Goal: Find specific page/section: Find specific page/section

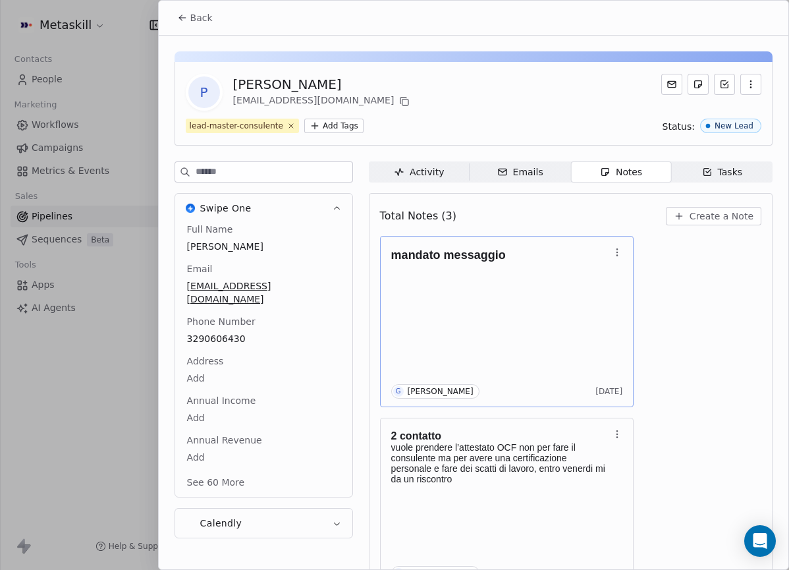
scroll to position [188, 0]
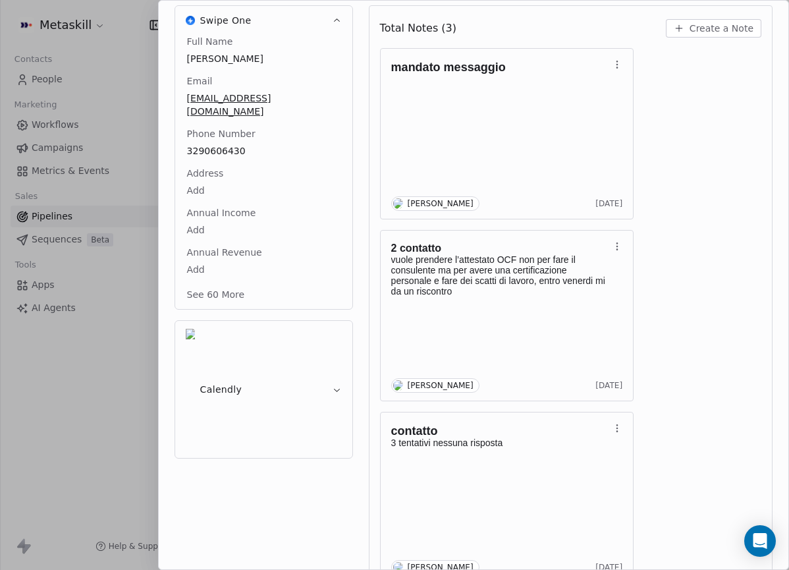
click at [113, 138] on div at bounding box center [394, 285] width 789 height 570
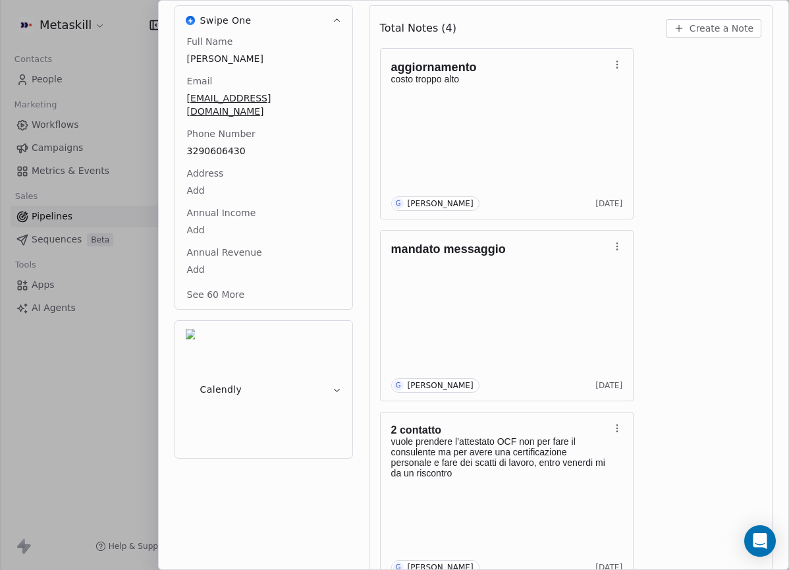
click at [65, 155] on div at bounding box center [394, 285] width 789 height 570
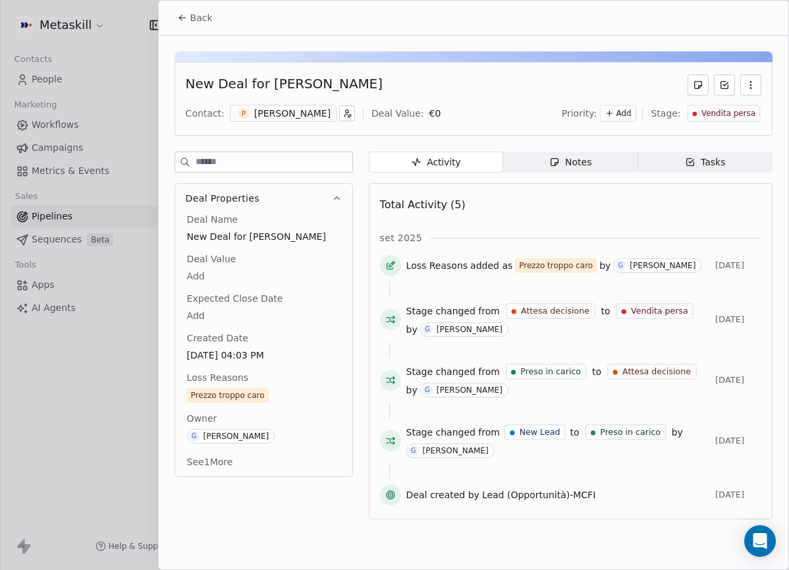
click at [203, 14] on span "Back" at bounding box center [201, 17] width 22 height 13
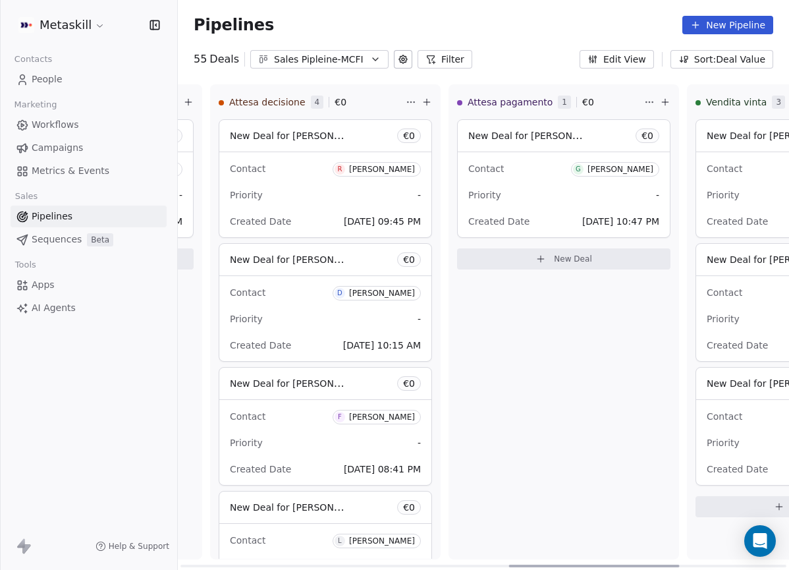
scroll to position [0, 1177]
drag, startPoint x: 339, startPoint y: 563, endPoint x: 667, endPoint y: 532, distance: 329.6
click at [667, 565] on div at bounding box center [594, 566] width 171 height 3
